Goal: Information Seeking & Learning: Learn about a topic

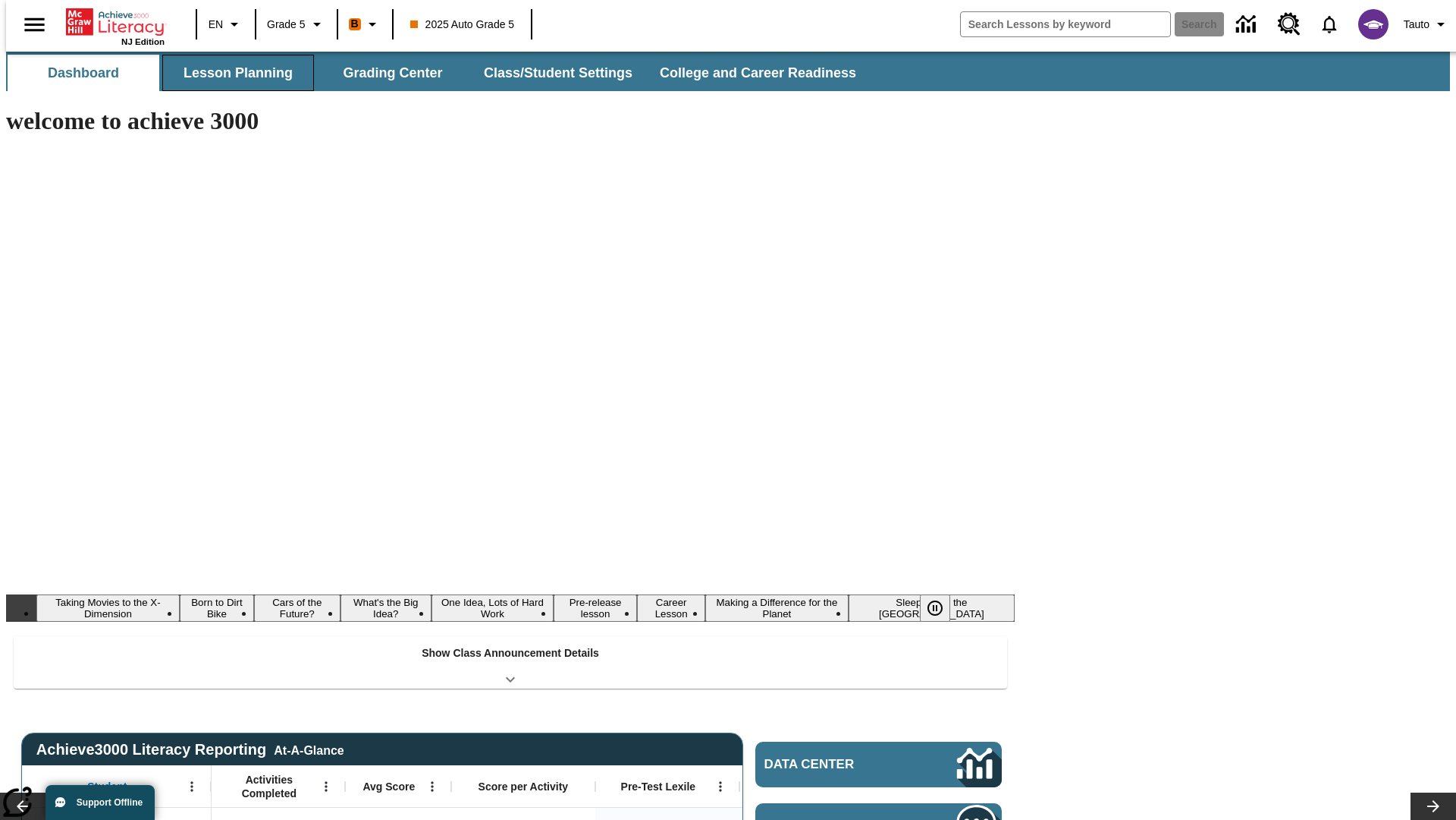
click at [232, 72] on button "Lesson Planning" at bounding box center [239, 72] width 152 height 37
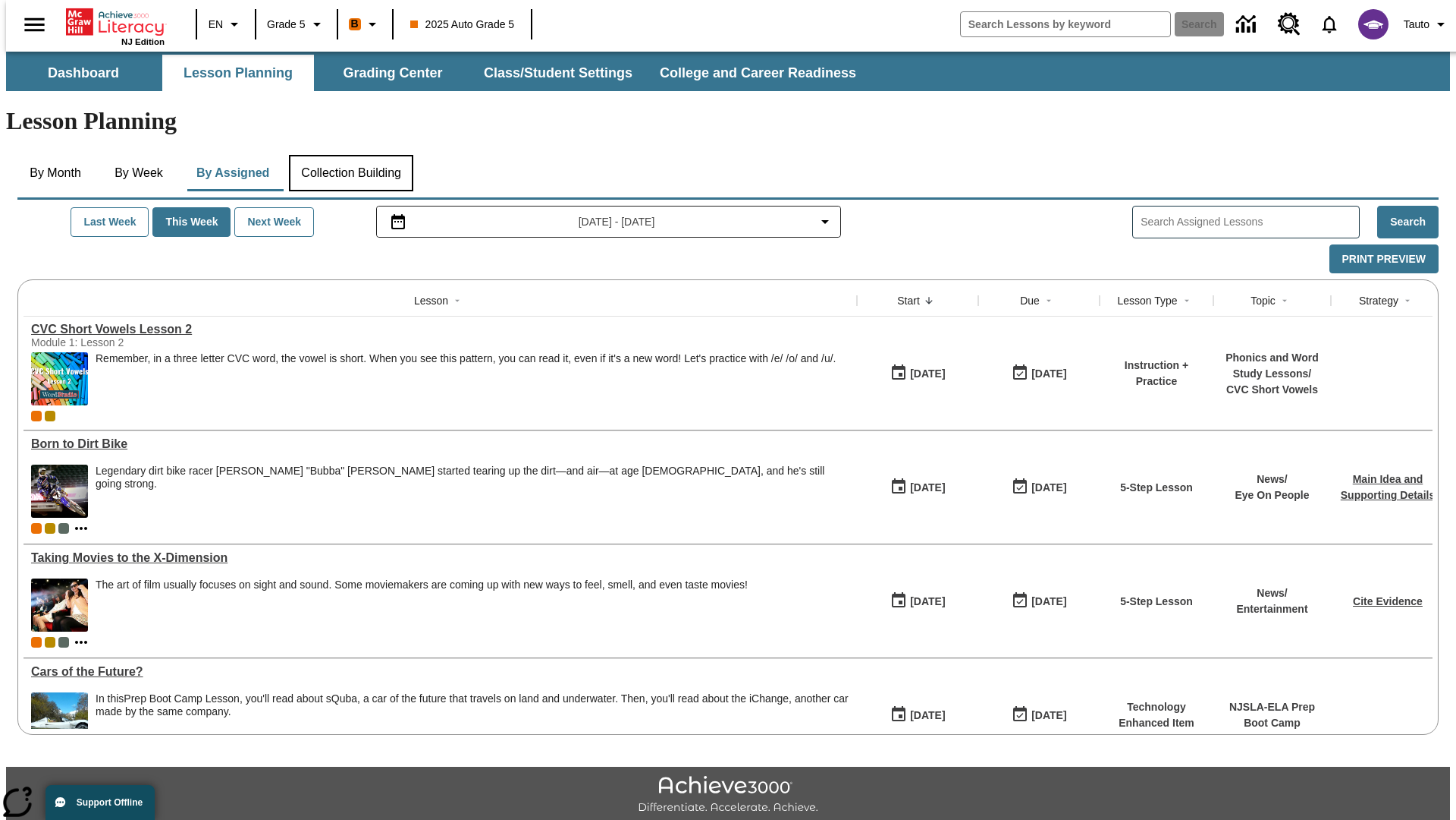
click at [350, 155] on button "Collection Building" at bounding box center [350, 173] width 124 height 37
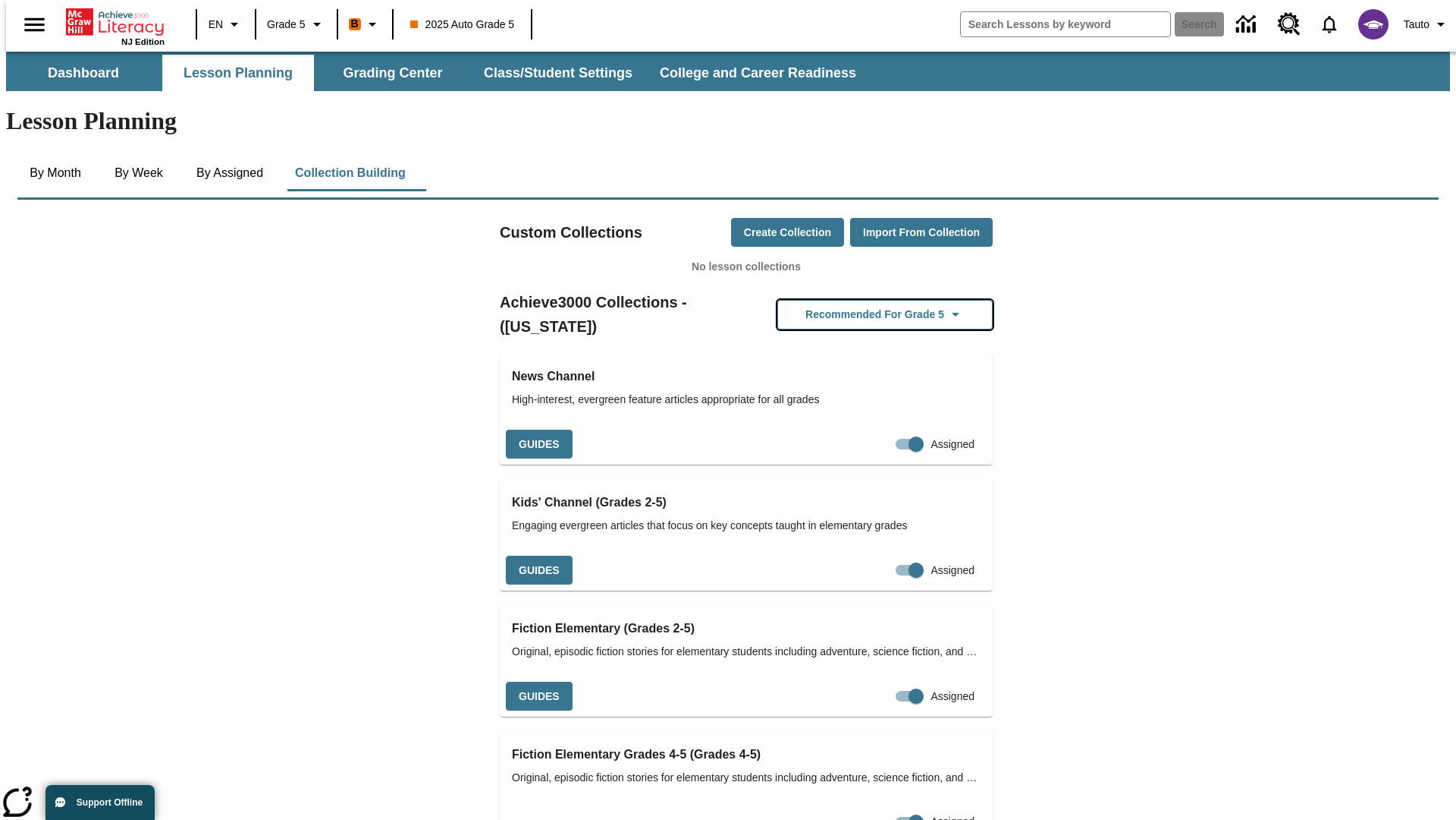
click at [861, 300] on button "Recommended for Grade 5" at bounding box center [885, 314] width 215 height 30
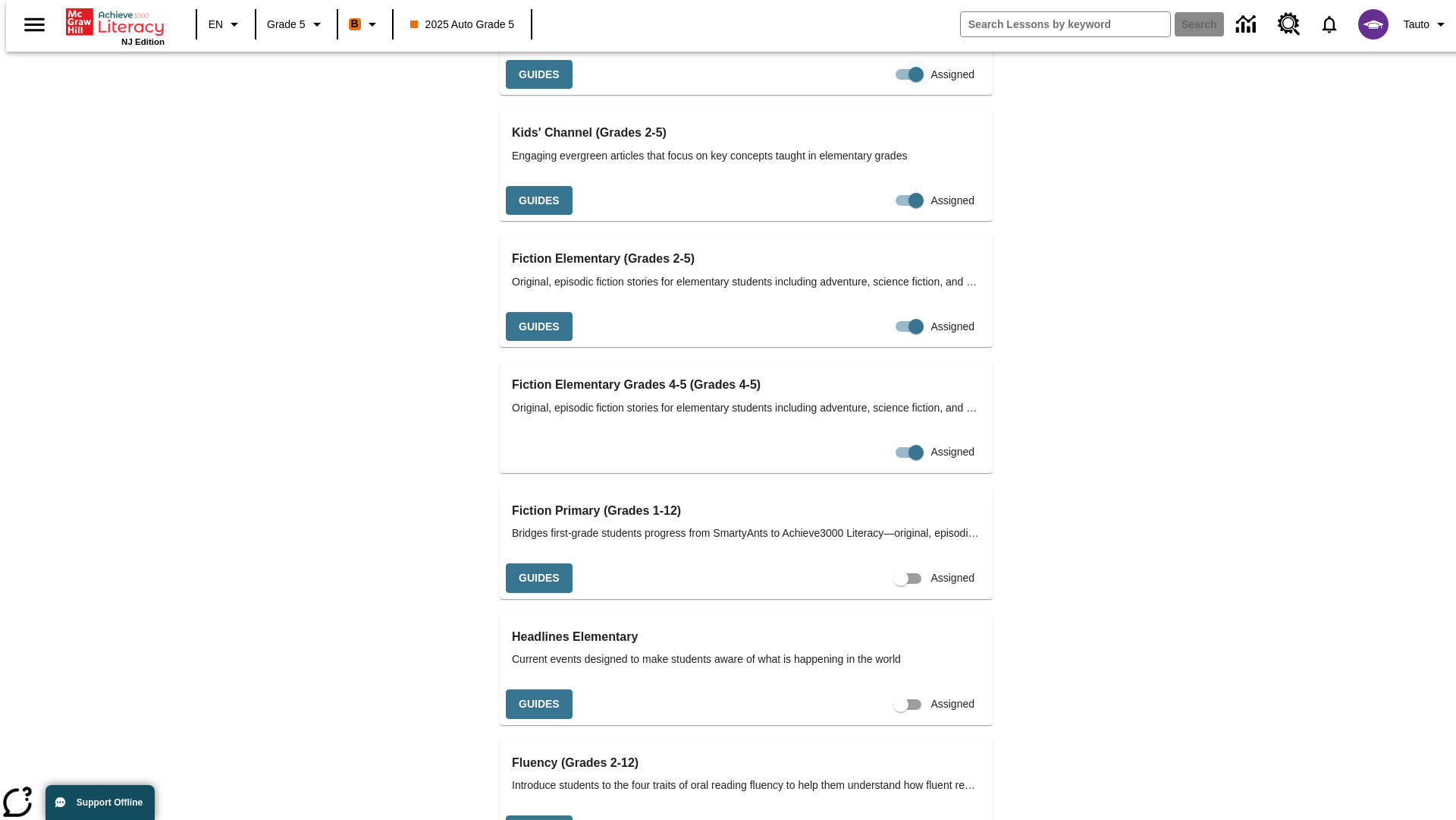
click at [873, 89] on input "Assigned" at bounding box center [916, 74] width 87 height 29
checkbox input "false"
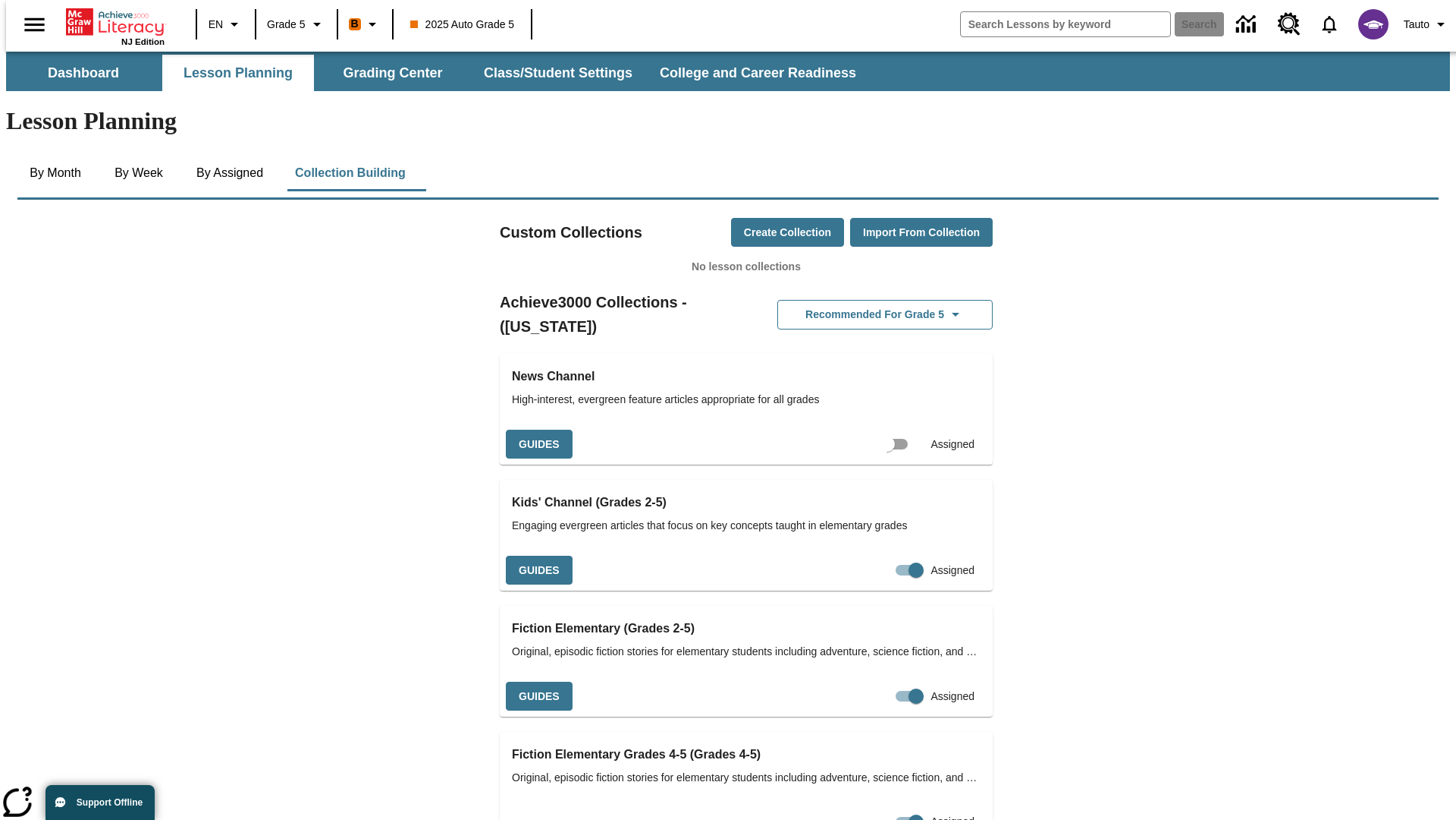
scroll to position [0, 13]
click at [875, 429] on input "Assigned" at bounding box center [901, 444] width 87 height 29
checkbox input "true"
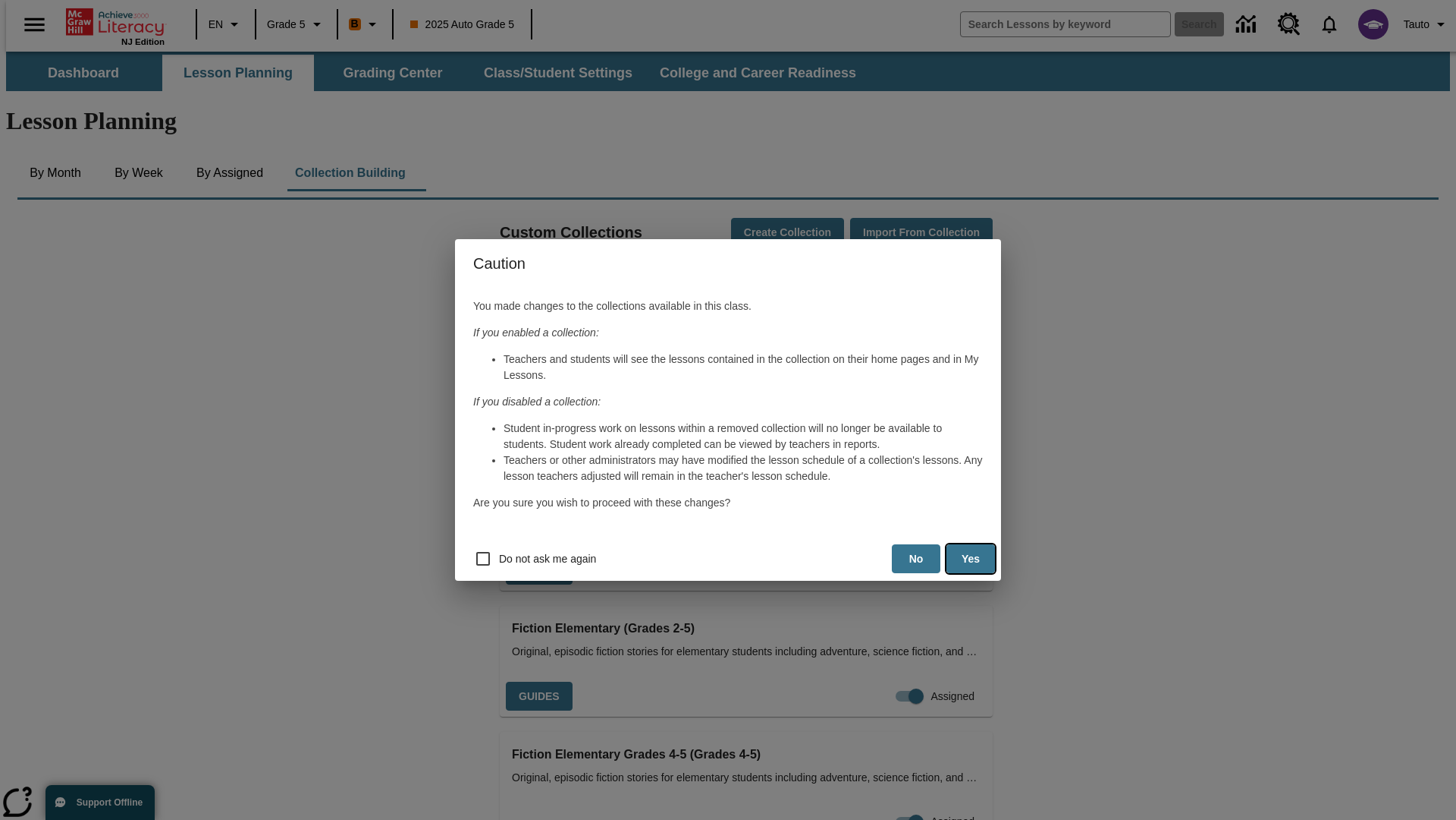
click at [971, 559] on button "Yes" at bounding box center [971, 559] width 48 height 30
